Goal: Participate in discussion: Engage in conversation with other users on a specific topic

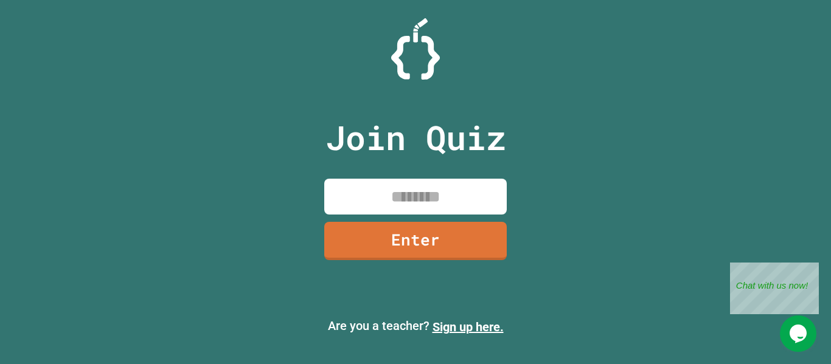
click at [431, 206] on input at bounding box center [415, 197] width 182 height 36
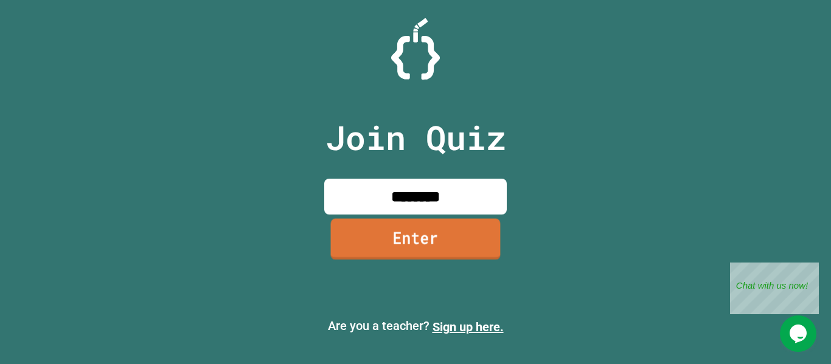
type input "********"
click at [428, 242] on link "Enter" at bounding box center [415, 240] width 179 height 40
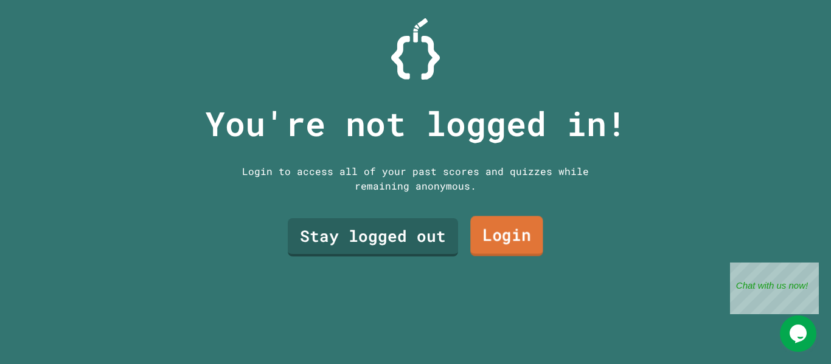
click at [506, 246] on link "Login" at bounding box center [506, 237] width 73 height 40
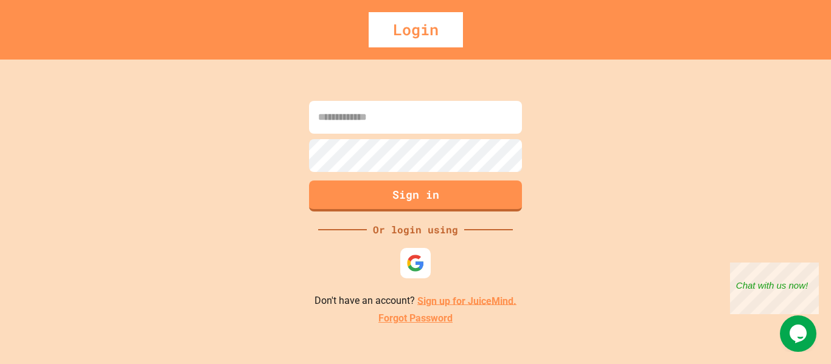
click at [403, 122] on input at bounding box center [415, 117] width 213 height 33
click at [411, 268] on img at bounding box center [416, 263] width 20 height 20
click at [420, 265] on img at bounding box center [416, 263] width 20 height 20
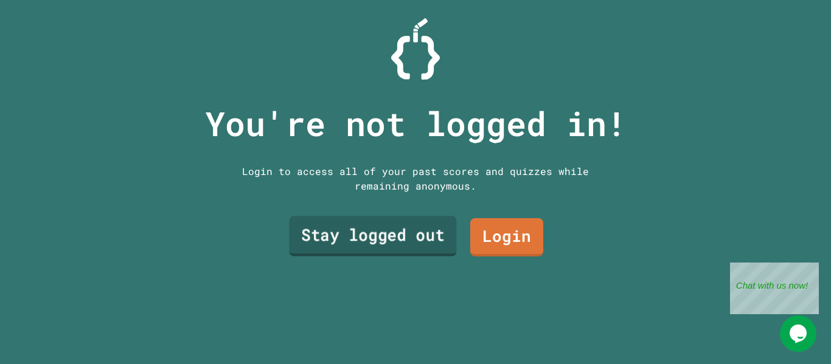
click at [391, 220] on link "Stay logged out" at bounding box center [372, 237] width 167 height 40
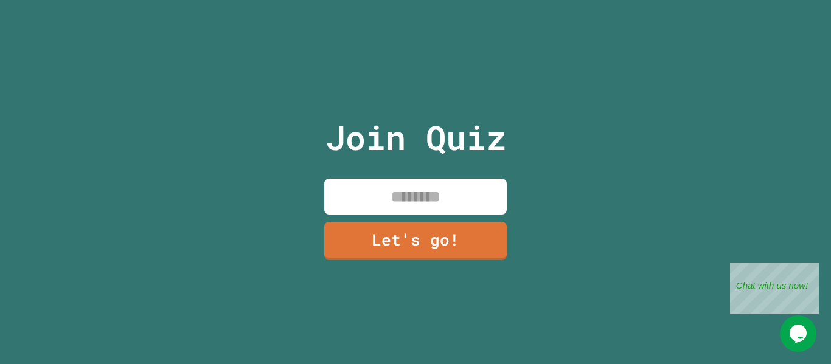
click at [411, 201] on input at bounding box center [415, 197] width 182 height 36
type input "*"
type input "****"
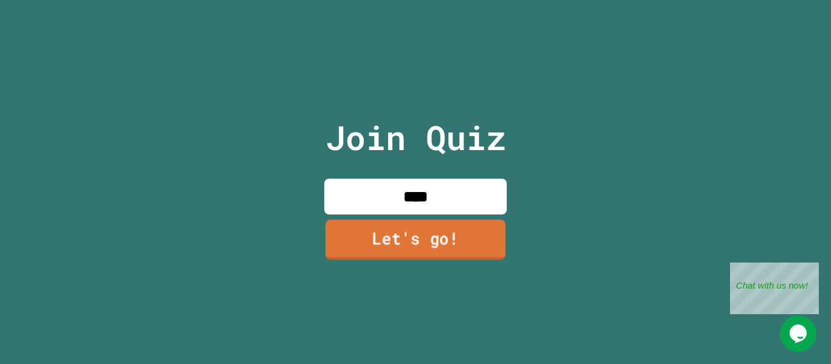
click at [407, 220] on link "Let's go!" at bounding box center [415, 240] width 180 height 40
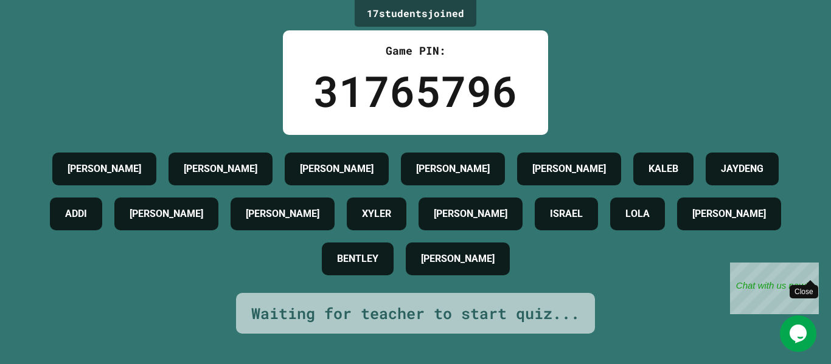
click at [810, 267] on div "Close" at bounding box center [809, 270] width 15 height 15
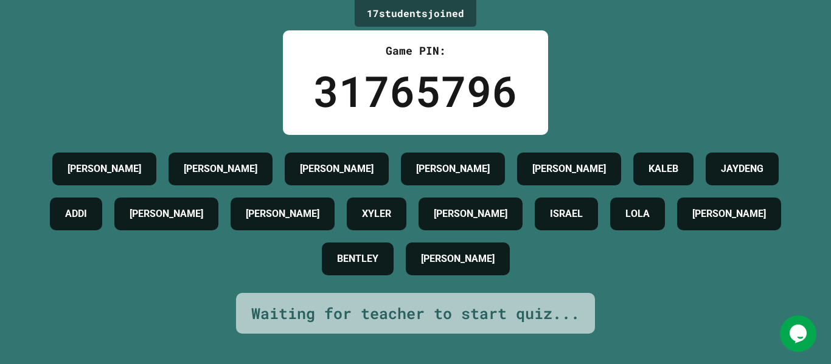
click at [741, 274] on div "[PERSON_NAME] [PERSON_NAME] [PERSON_NAME] H [PERSON_NAME] [PERSON_NAME] [PERSON…" at bounding box center [415, 214] width 770 height 135
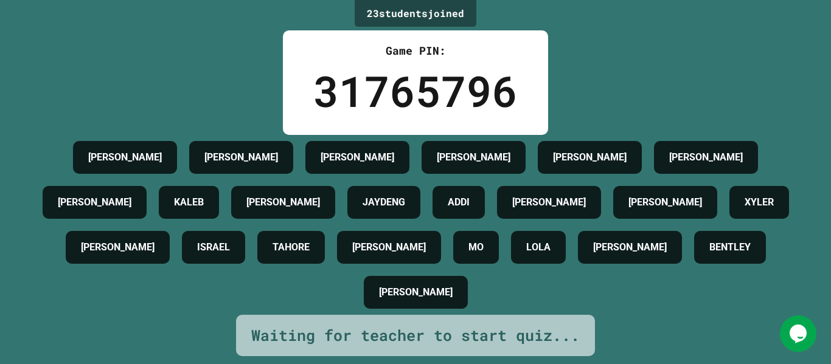
scroll to position [44, 0]
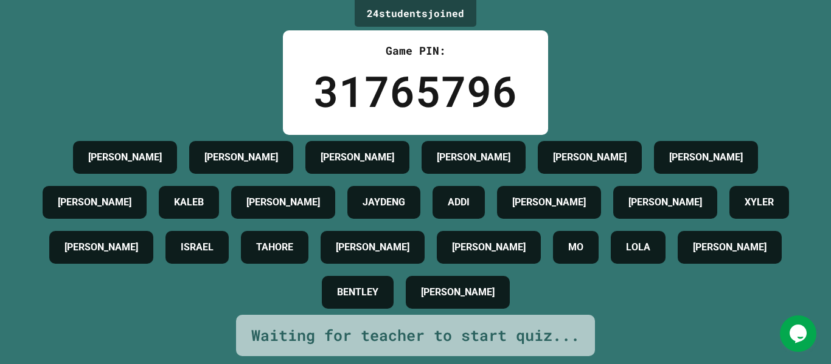
click at [219, 186] on div "KALEB" at bounding box center [189, 202] width 60 height 33
drag, startPoint x: 332, startPoint y: 173, endPoint x: 407, endPoint y: 179, distance: 75.7
click at [335, 186] on div "[PERSON_NAME]" at bounding box center [283, 202] width 104 height 33
copy h4 "[PERSON_NAME]"
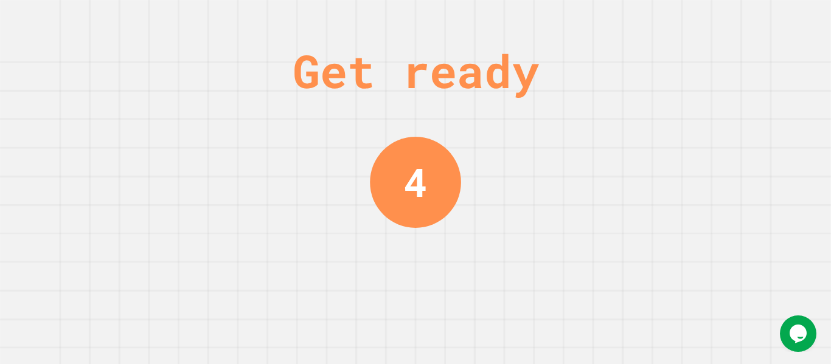
scroll to position [0, 0]
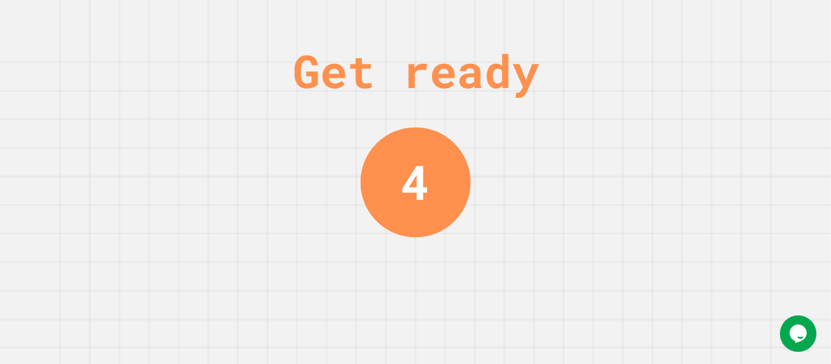
click at [664, 297] on div "Get ready 4" at bounding box center [415, 182] width 831 height 364
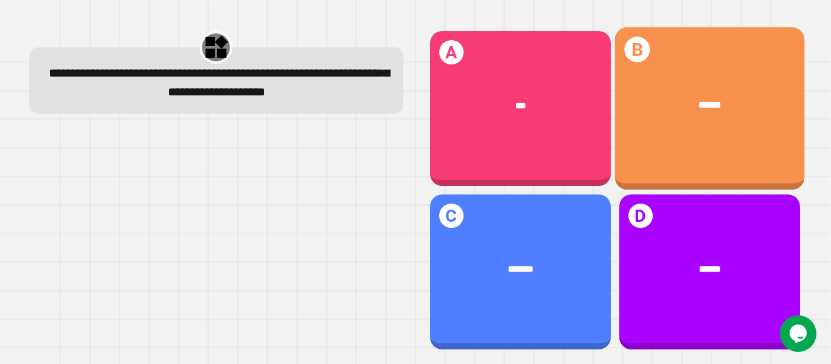
click at [697, 142] on div "B ******" at bounding box center [709, 108] width 190 height 163
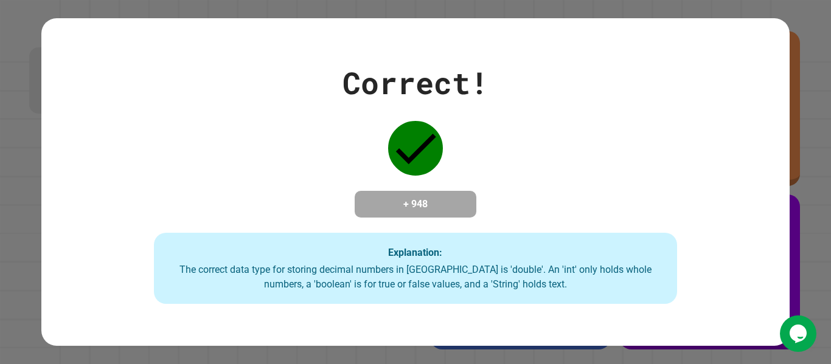
click at [645, 60] on div "Correct! + 948 Explanation: The correct data type for storing decimal numbers i…" at bounding box center [415, 182] width 748 height 245
click at [637, 60] on div "Correct! + 948 Explanation: The correct data type for storing decimal numbers i…" at bounding box center [415, 182] width 748 height 245
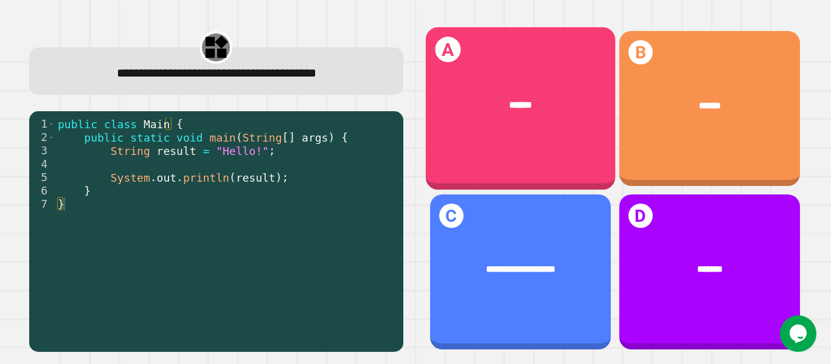
click at [519, 141] on div "A ******" at bounding box center [520, 108] width 190 height 163
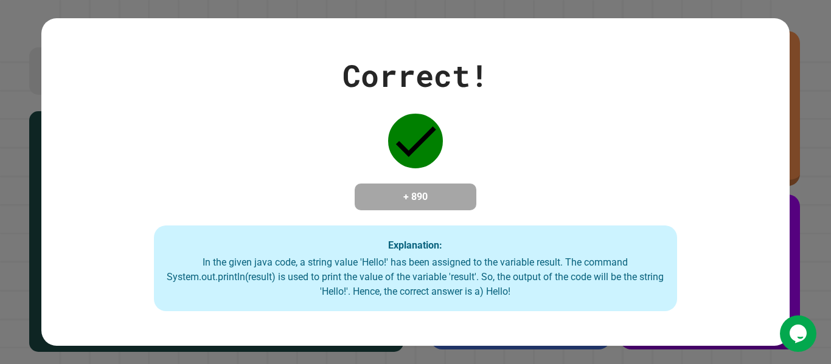
click at [529, 102] on div "Correct! + 890 Explanation: In the given java code, a string value 'Hello!' has…" at bounding box center [415, 182] width 748 height 259
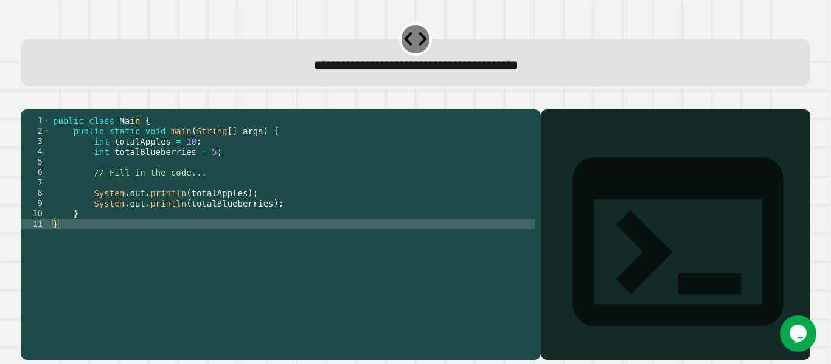
click at [202, 170] on div "public class Main { public static void main ( String [ ] args ) { int totalAppl…" at bounding box center [292, 224] width 484 height 217
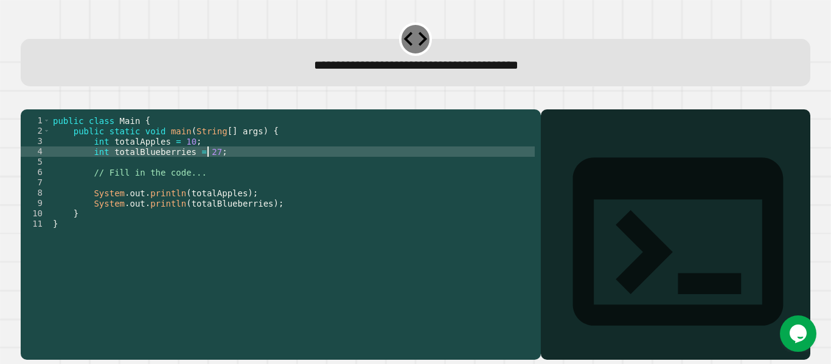
type textarea "**********"
click at [699, 256] on div at bounding box center [675, 252] width 257 height 215
click at [564, 146] on div "Output shell" at bounding box center [675, 249] width 269 height 280
click at [27, 100] on icon "button" at bounding box center [27, 100] width 0 height 0
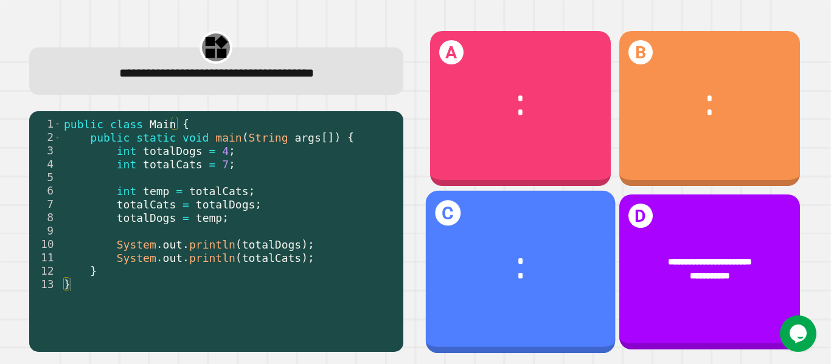
click at [549, 279] on div "* *" at bounding box center [520, 269] width 190 height 68
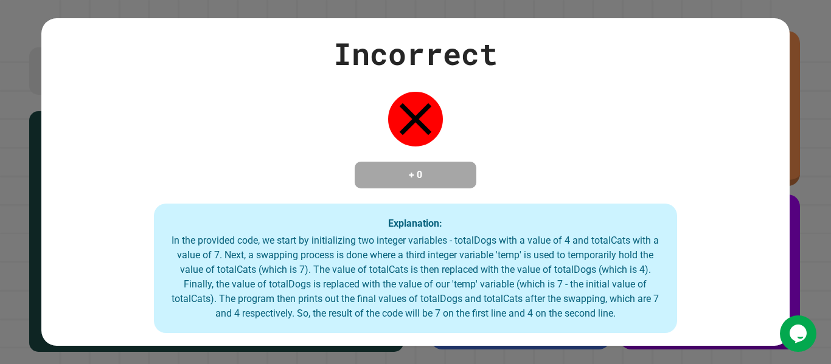
click at [800, 340] on icon "Chat widget" at bounding box center [798, 334] width 17 height 18
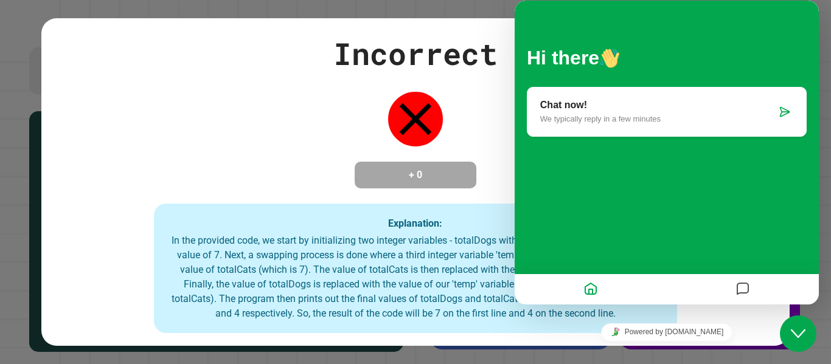
click at [760, 286] on div at bounding box center [743, 290] width 152 height 24
click at [741, 288] on icon "Messages" at bounding box center [742, 290] width 15 height 24
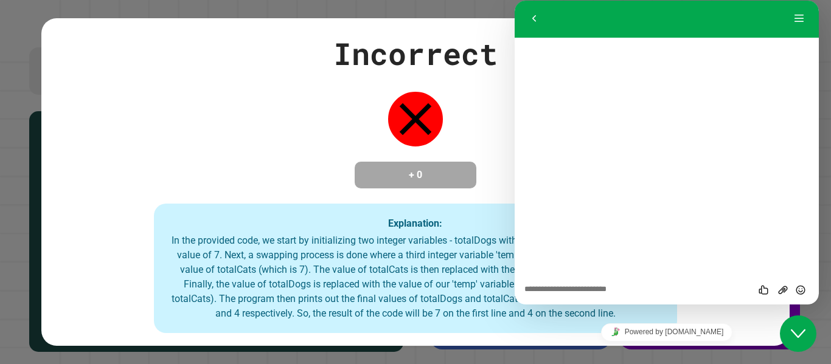
click at [515, 1] on textarea at bounding box center [515, 1] width 0 height 0
type textarea "**********"
click at [799, 293] on icon "Send" at bounding box center [800, 290] width 11 height 11
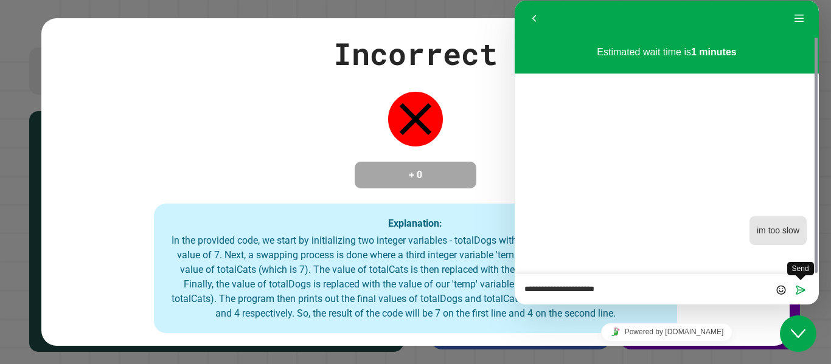
type textarea "**********"
click at [795, 290] on icon "Send" at bounding box center [800, 290] width 11 height 11
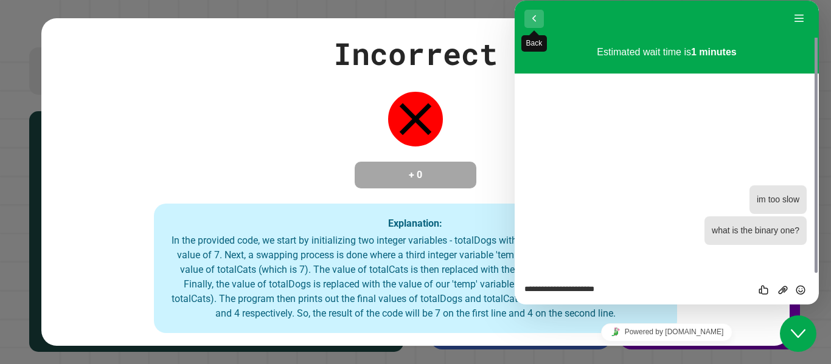
click at [533, 22] on button "Back" at bounding box center [533, 19] width 19 height 18
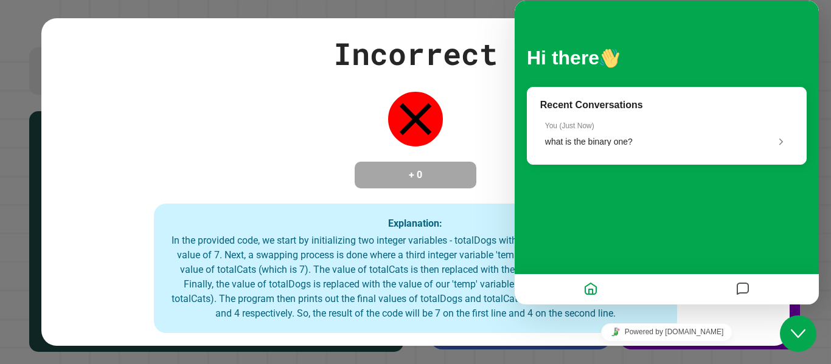
click at [599, 291] on button "Home" at bounding box center [590, 290] width 21 height 24
click at [586, 287] on icon "Home" at bounding box center [590, 290] width 15 height 24
click at [558, 344] on div "Powered by [DOMAIN_NAME]" at bounding box center [667, 332] width 304 height 27
click at [794, 340] on icon "Close Chat This icon closes the chat window." at bounding box center [798, 334] width 15 height 15
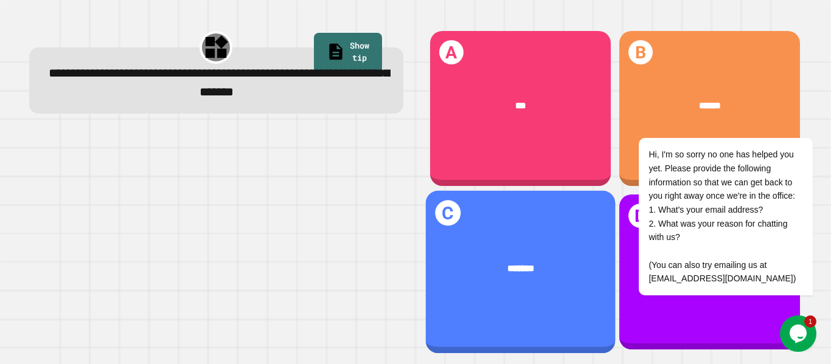
click at [551, 243] on div "*******" at bounding box center [520, 269] width 190 height 53
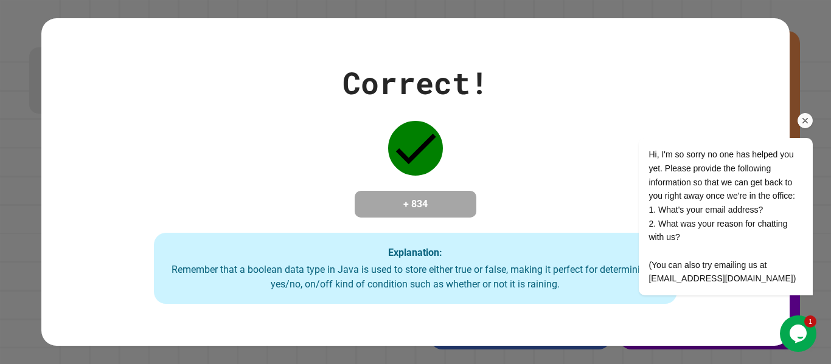
click at [805, 122] on icon "Chat attention grabber" at bounding box center [805, 121] width 11 height 11
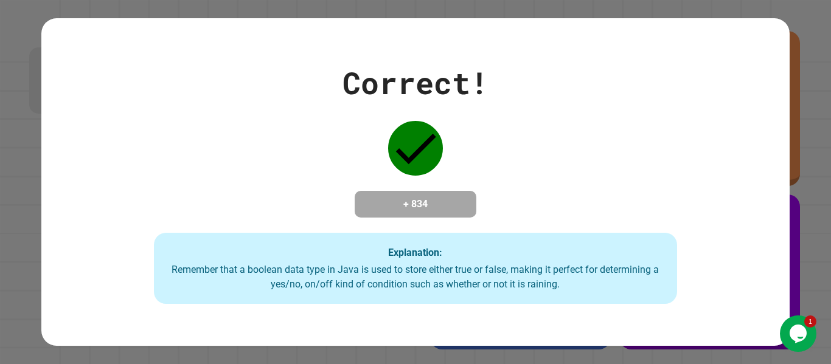
click at [804, 328] on icon "Opens Chat This icon Opens the chat window." at bounding box center [797, 333] width 19 height 19
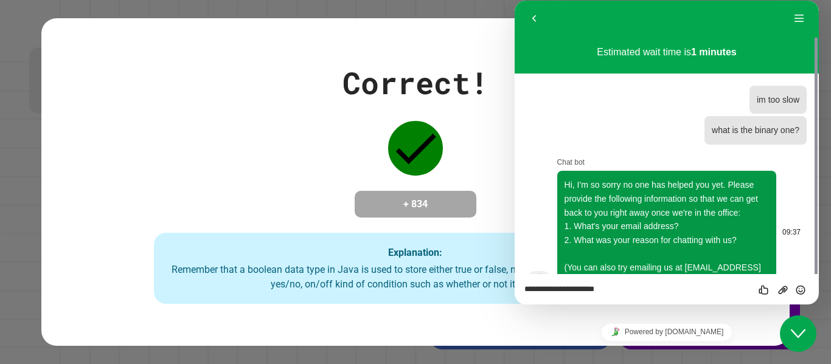
scroll to position [18, 0]
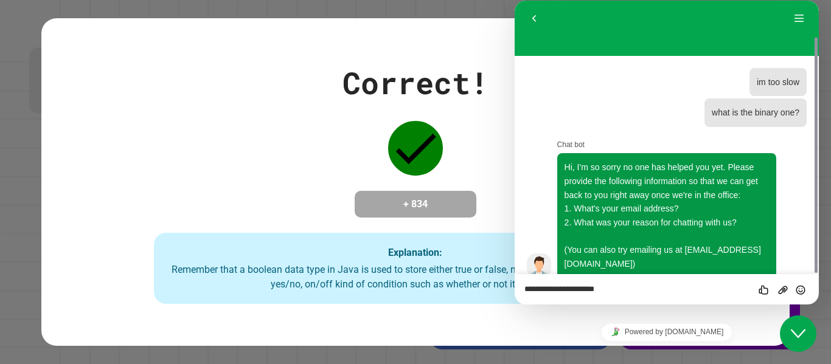
click at [515, 1] on textarea "**********" at bounding box center [515, 1] width 0 height 0
type textarea "**********"
click at [800, 294] on icon "Send" at bounding box center [800, 290] width 11 height 11
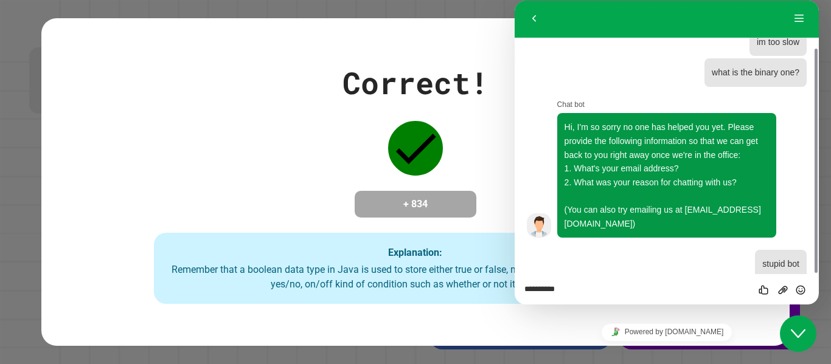
click at [788, 331] on div "Close Chat This icon closes the chat window." at bounding box center [798, 334] width 36 height 15
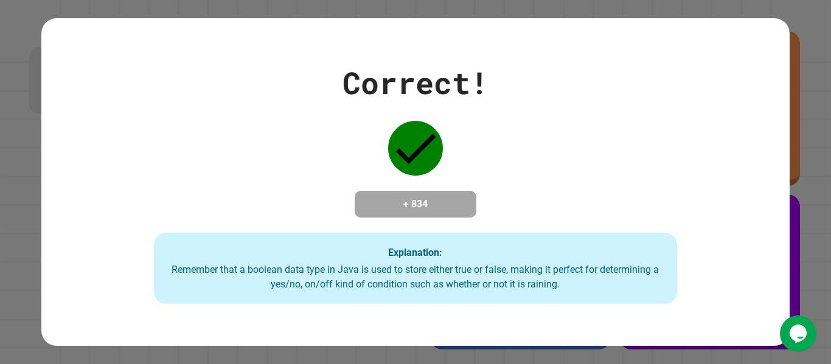
click at [794, 341] on icon "Opens Chat This icon Opens the chat window." at bounding box center [797, 333] width 19 height 19
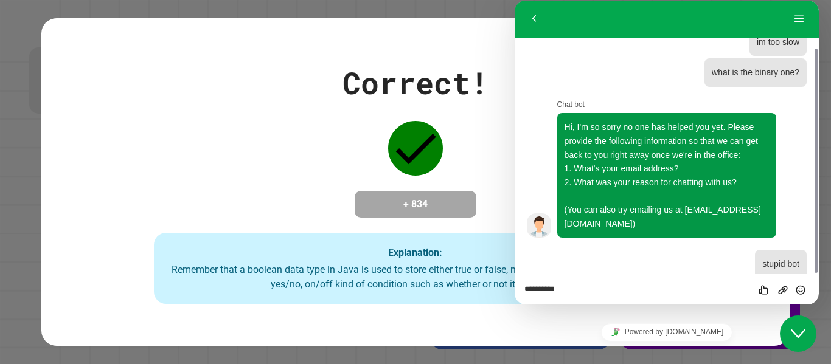
click at [799, 330] on icon "Close Chat This icon closes the chat window." at bounding box center [798, 334] width 15 height 15
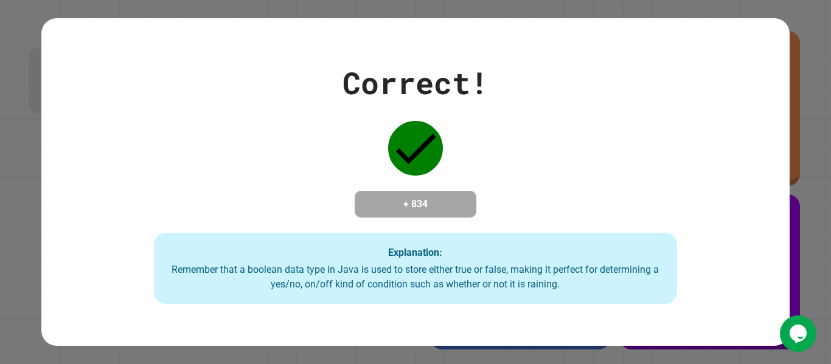
click at [799, 330] on icon "Chat widget" at bounding box center [798, 334] width 17 height 18
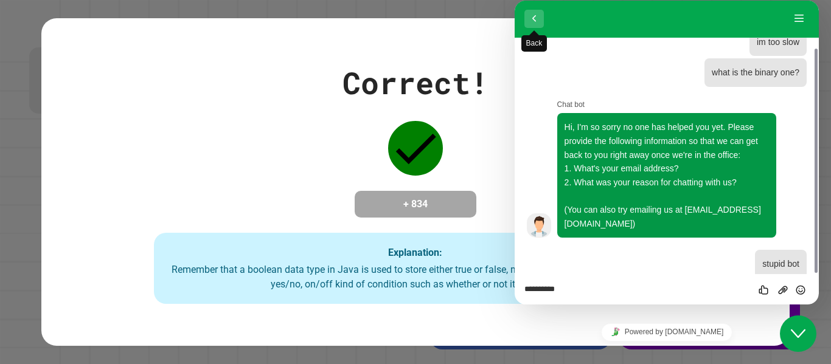
click at [533, 26] on span "Back" at bounding box center [534, 31] width 10 height 10
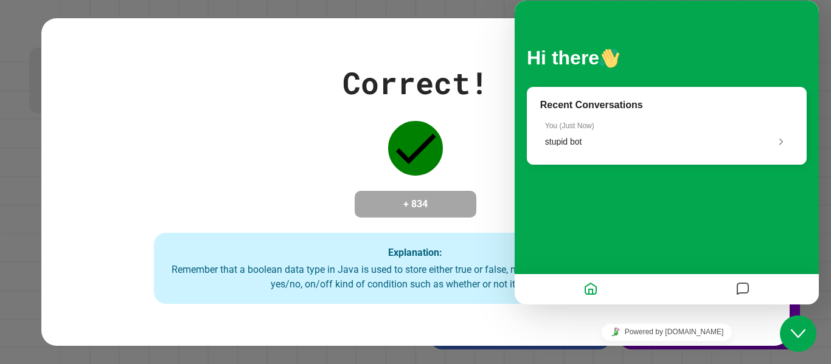
click at [805, 336] on icon "Close Chat This icon closes the chat window." at bounding box center [798, 334] width 15 height 15
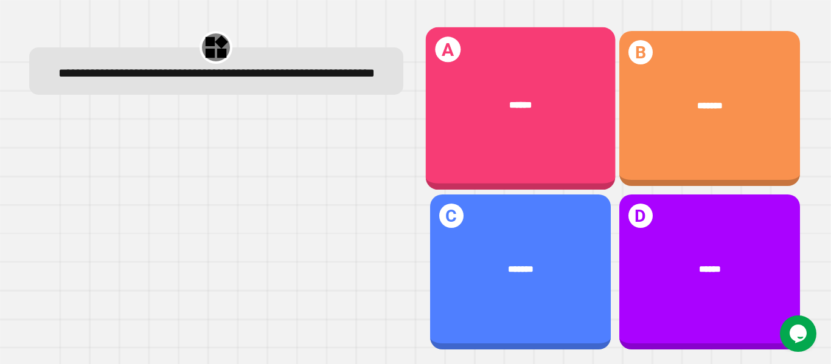
click at [551, 113] on div "******" at bounding box center [520, 105] width 190 height 53
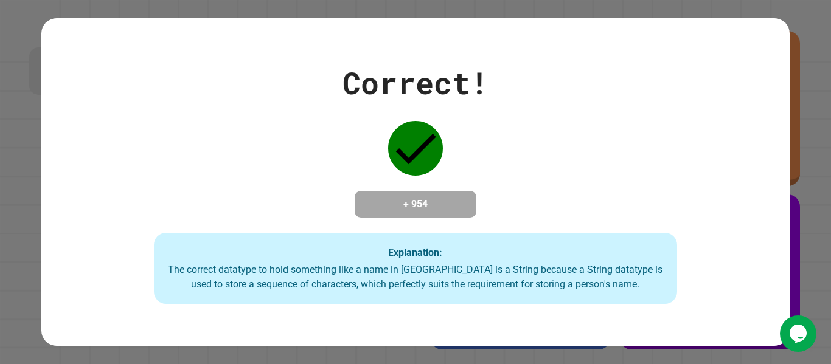
click at [532, 168] on div "Correct! + 954 Explanation: The correct datatype to hold something like a name …" at bounding box center [415, 182] width 748 height 245
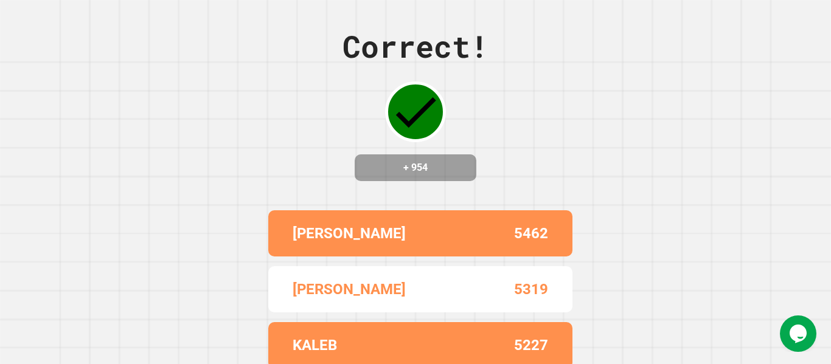
scroll to position [0, 0]
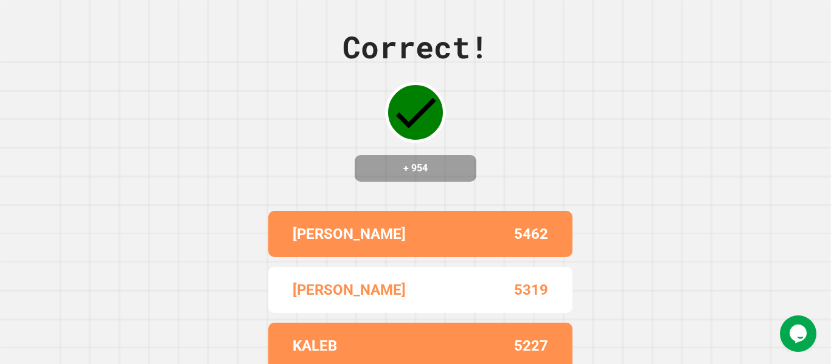
click at [532, 172] on div "Correct! + 954 [PERSON_NAME] 5462 [PERSON_NAME] 5319 [PERSON_NAME] 5227 [PERSON…" at bounding box center [415, 182] width 831 height 364
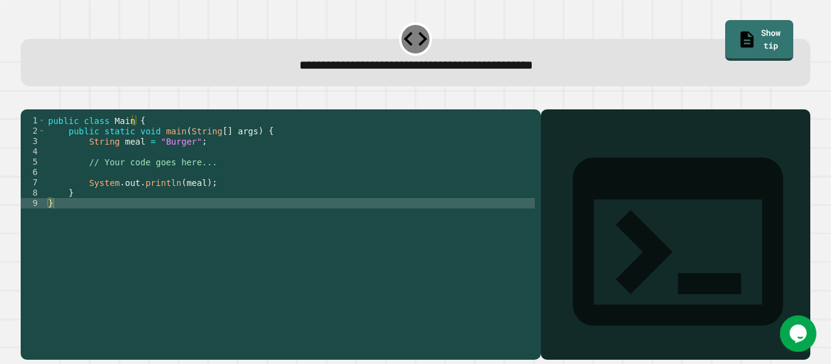
click at [183, 158] on div "public class Main { public static void main ( String [ ] args ) { String meal =…" at bounding box center [290, 224] width 489 height 217
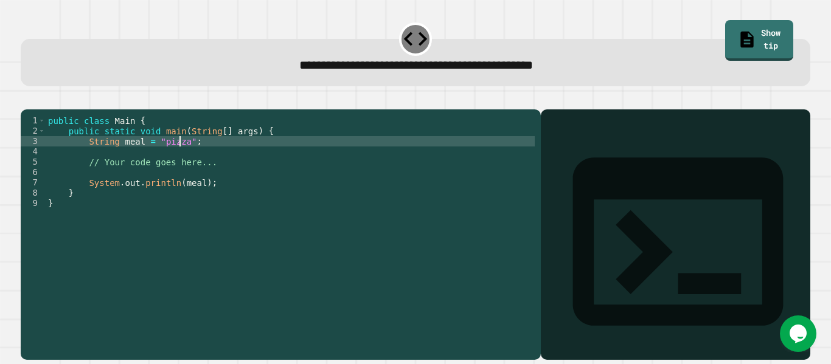
scroll to position [0, 10]
click at [27, 100] on icon "button" at bounding box center [27, 100] width 0 height 0
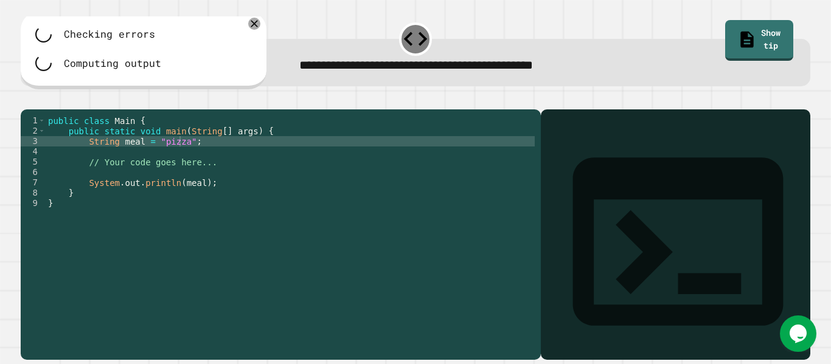
click at [259, 103] on div at bounding box center [416, 102] width 790 height 15
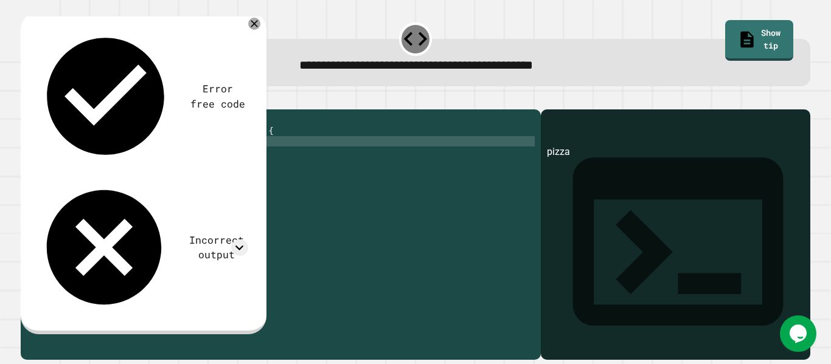
click at [319, 109] on div at bounding box center [416, 102] width 790 height 15
click at [192, 201] on div "public class Main { public static void main ( String [ ] args ) { String meal =…" at bounding box center [290, 224] width 489 height 217
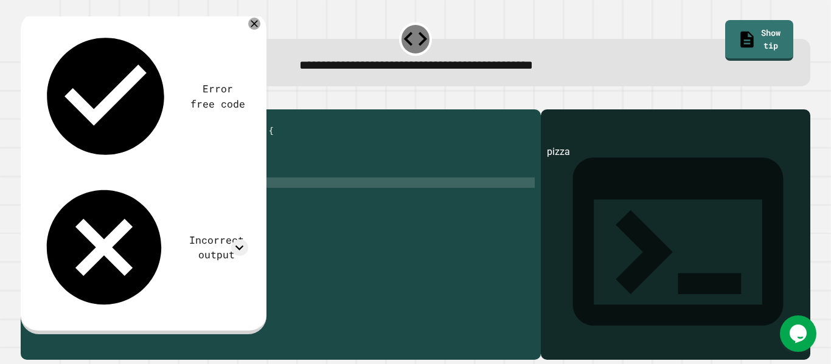
scroll to position [0, 10]
click at [138, 251] on div "public class Main { public static void main ( String [ ] args ) { String meal =…" at bounding box center [290, 224] width 489 height 217
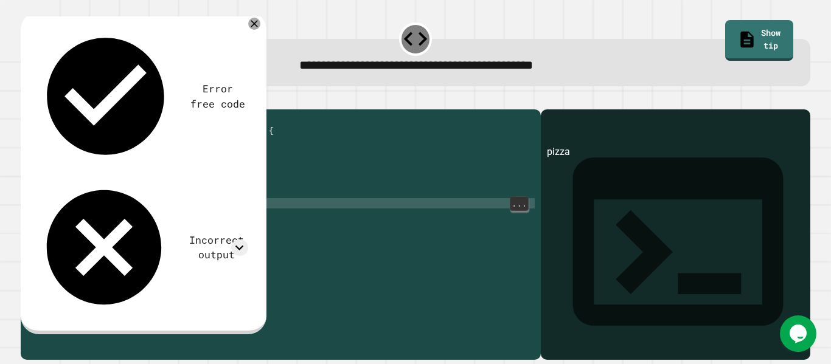
click at [159, 161] on div "public class Main { public static void main ( String [ ] args ) { String meal =…" at bounding box center [290, 224] width 489 height 217
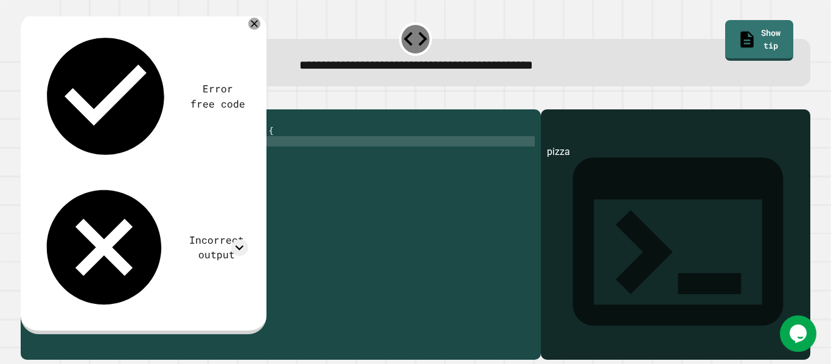
scroll to position [0, 9]
type textarea "**********"
click at [27, 100] on icon "button" at bounding box center [27, 100] width 0 height 0
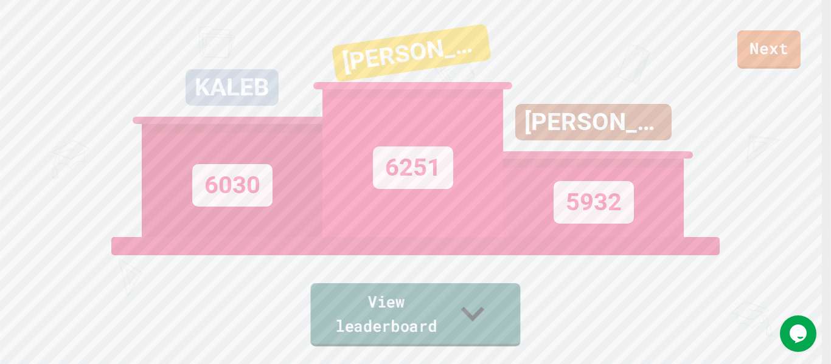
click at [423, 333] on link "View leaderboard" at bounding box center [416, 314] width 210 height 63
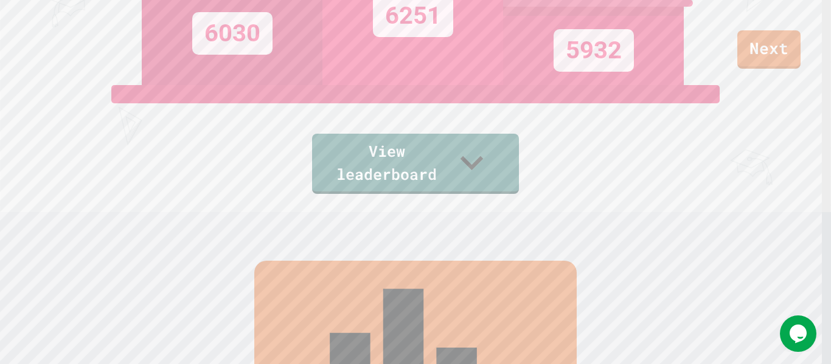
scroll to position [182, 0]
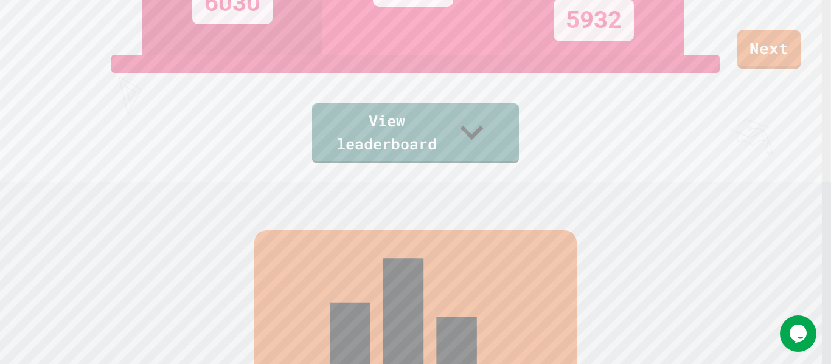
click at [453, 269] on div "Leaderboard" at bounding box center [415, 348] width 322 height 234
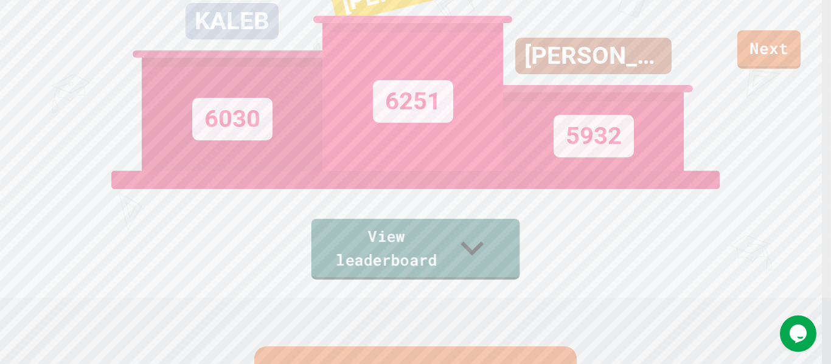
scroll to position [0, 0]
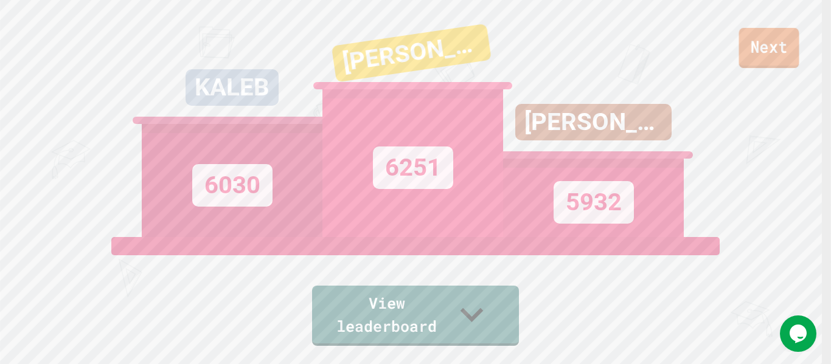
click at [768, 40] on link "Next" at bounding box center [769, 48] width 60 height 40
